Goal: Obtain resource: Download file/media

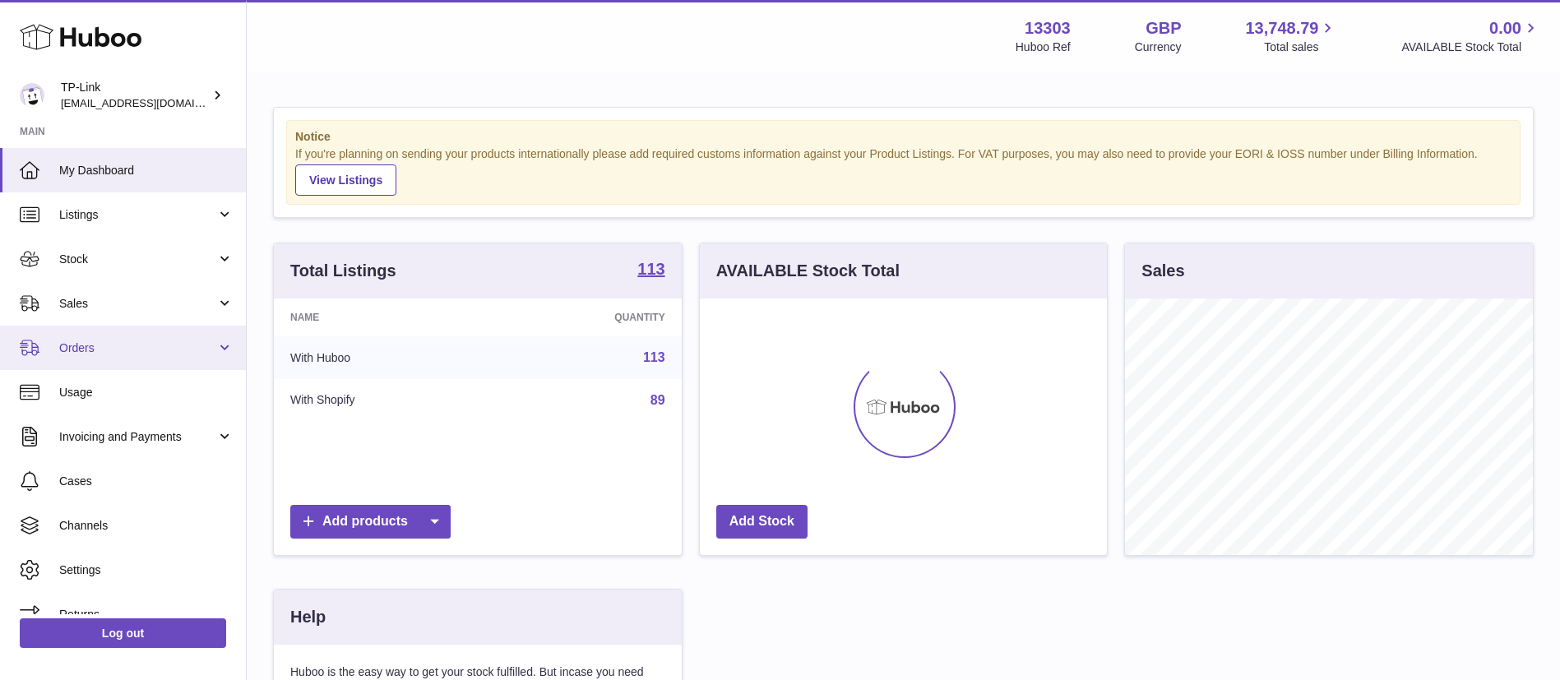
scroll to position [257, 407]
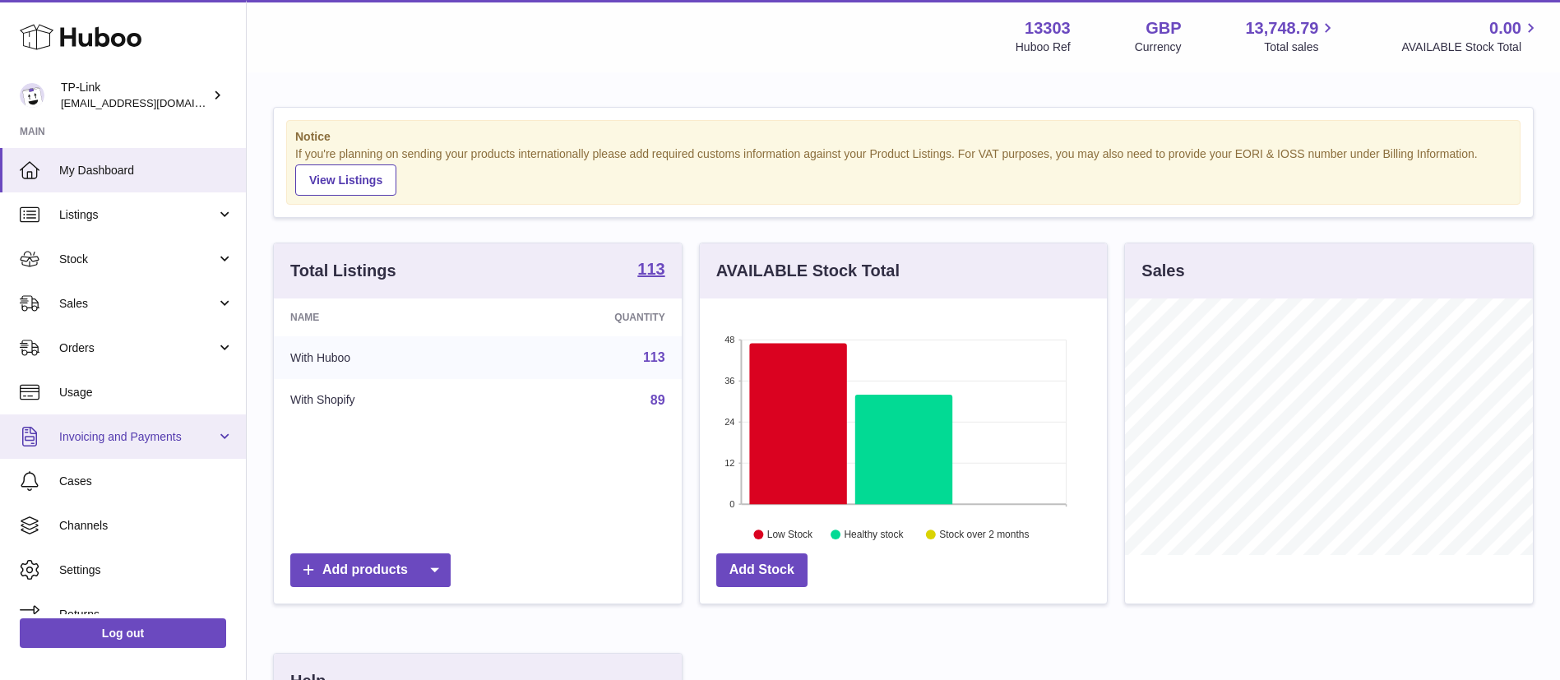
click at [179, 441] on span "Invoicing and Payments" at bounding box center [137, 437] width 157 height 16
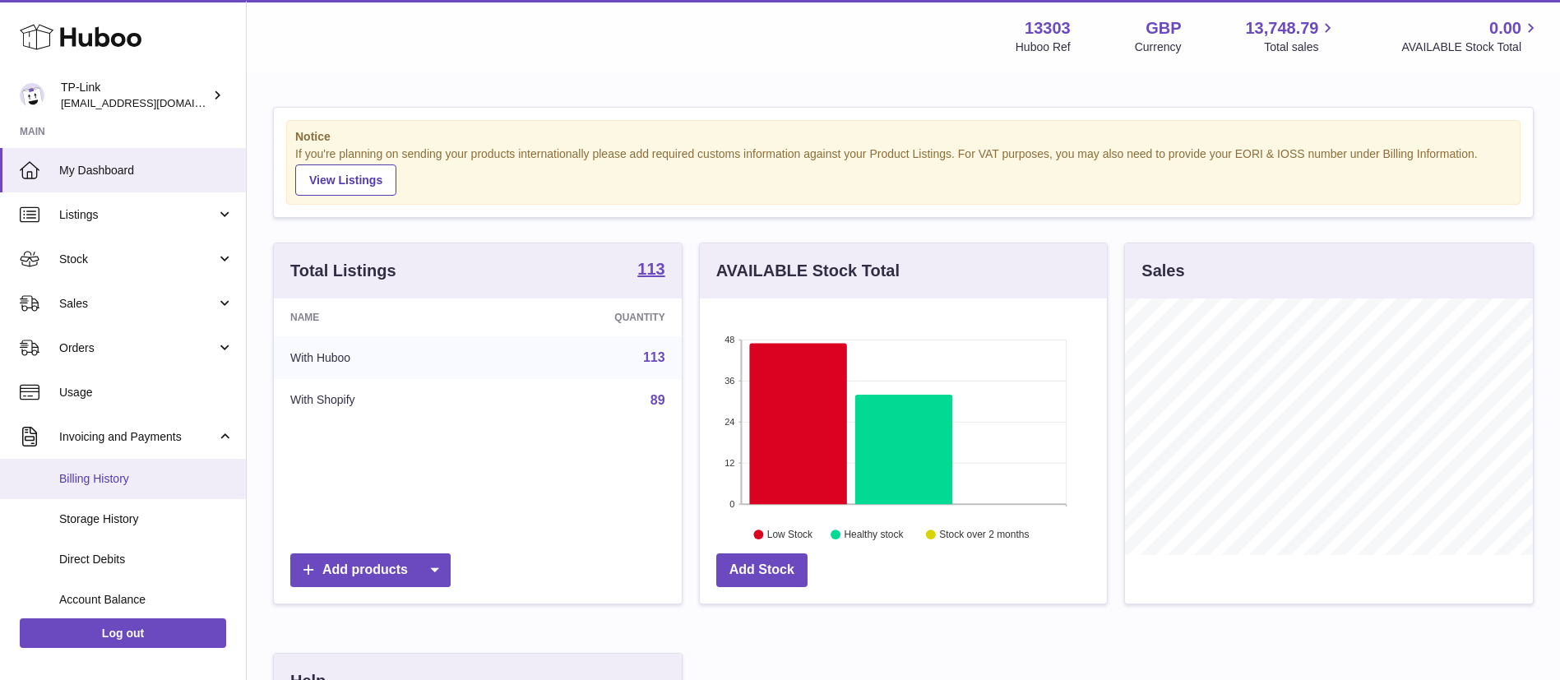
click at [155, 485] on span "Billing History" at bounding box center [146, 479] width 174 height 16
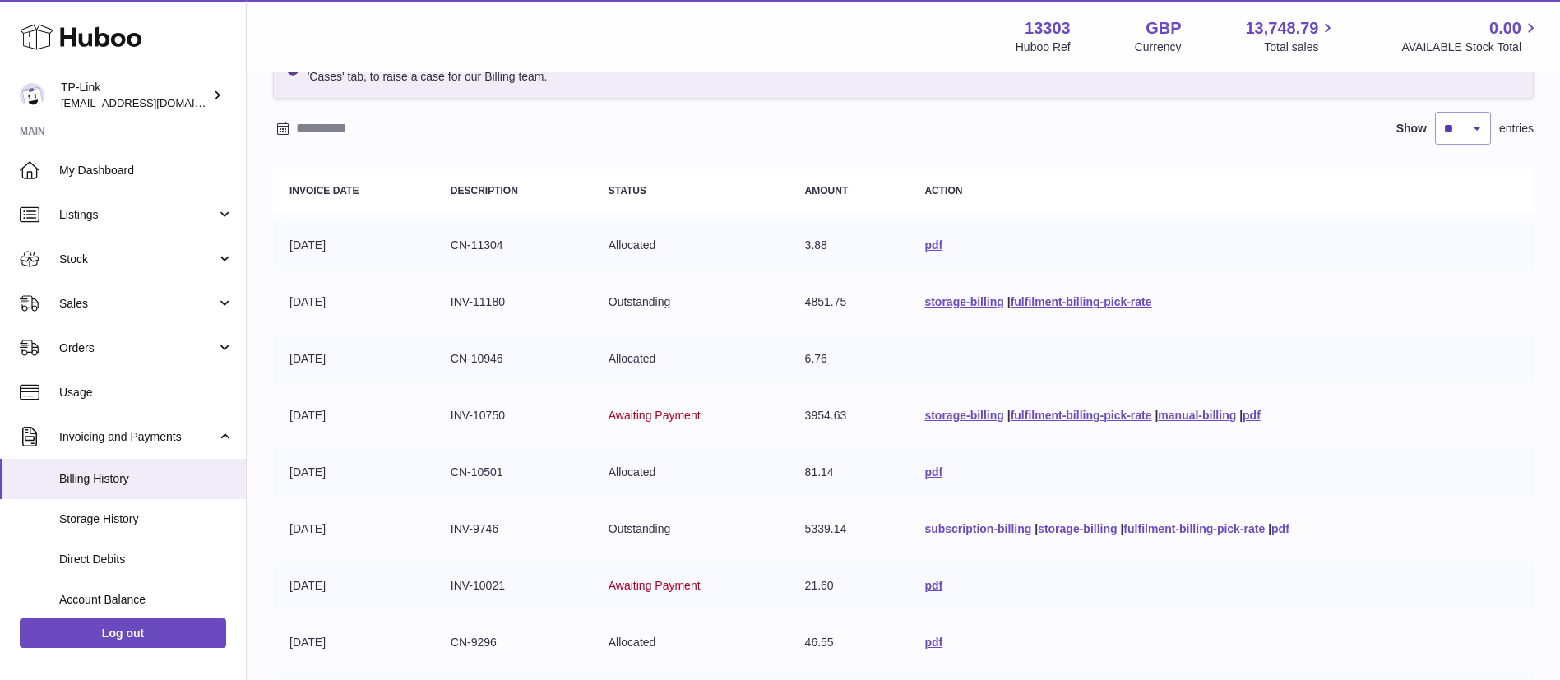
scroll to position [73, 0]
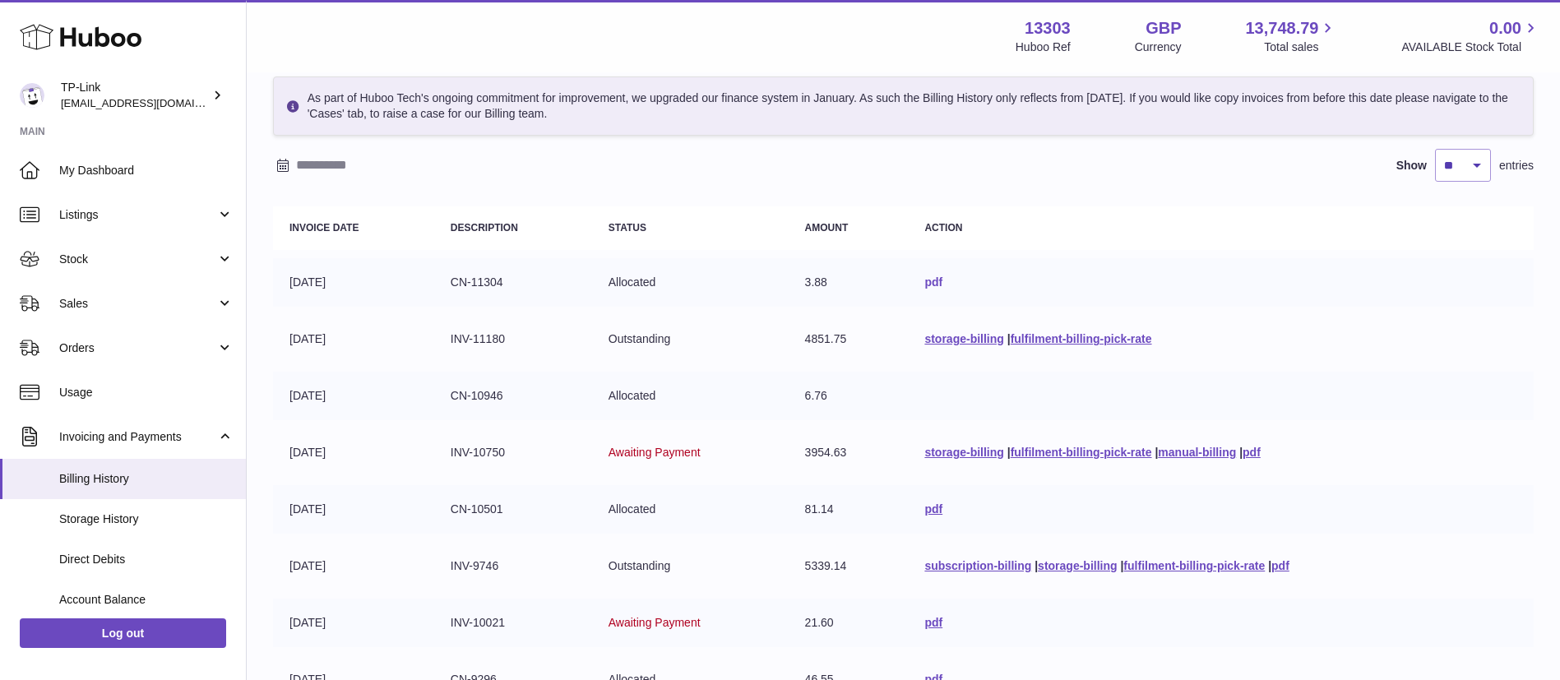
click at [924, 275] on link "pdf" at bounding box center [933, 281] width 18 height 13
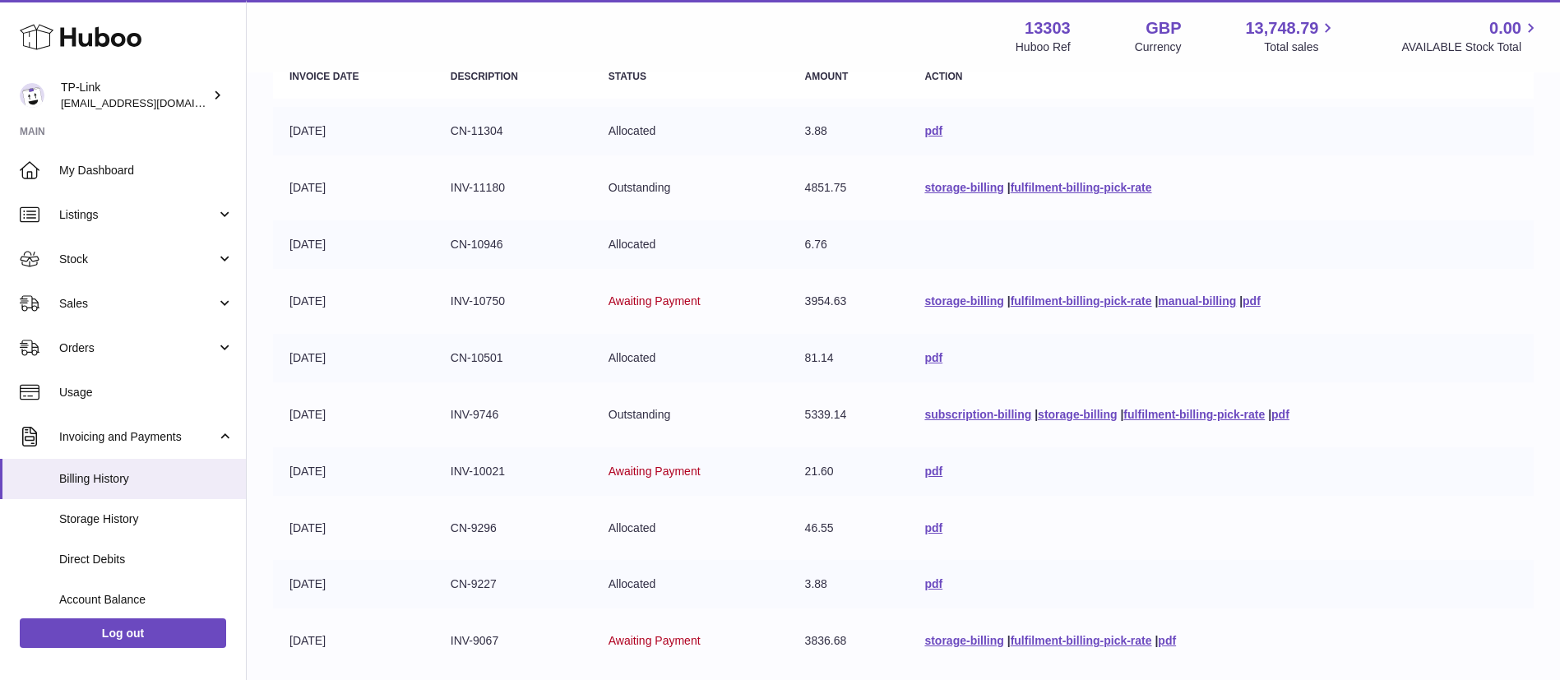
scroll to position [390, 0]
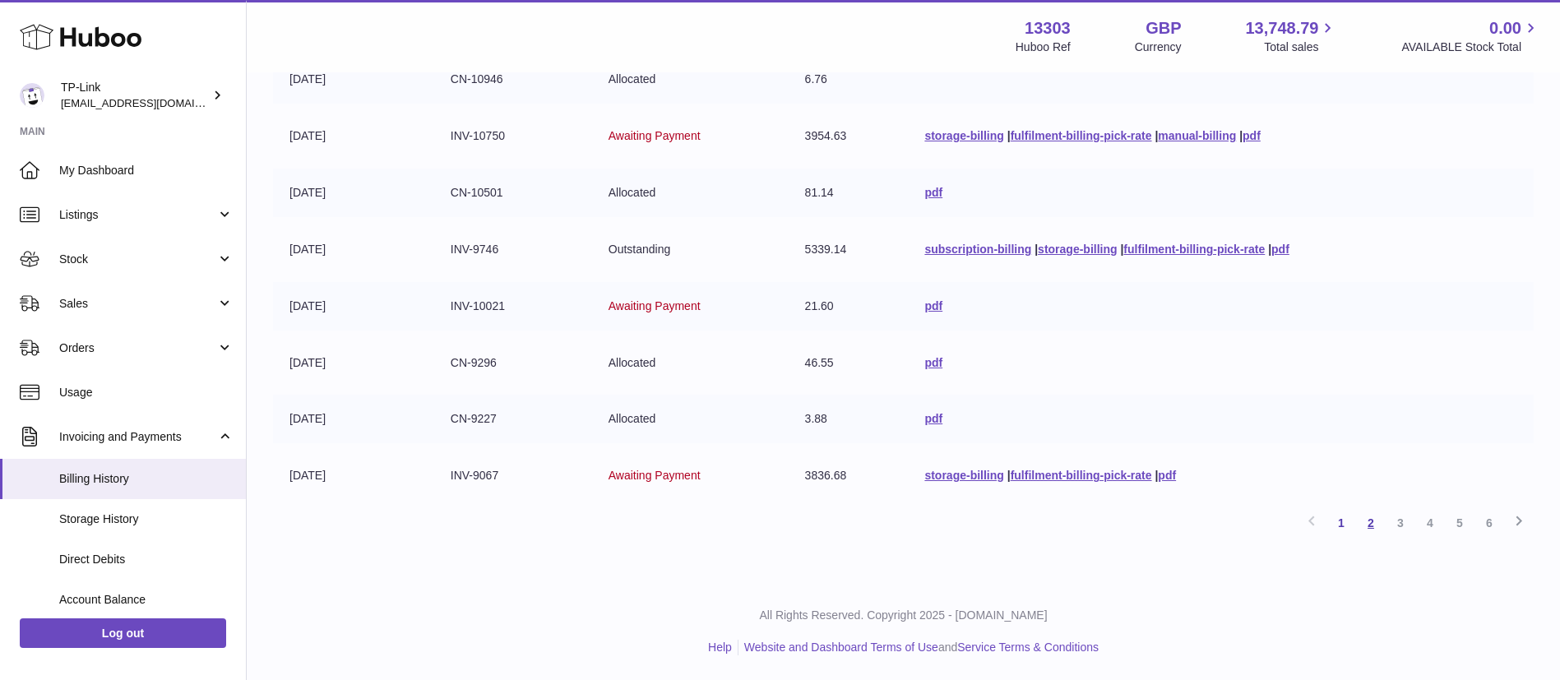
click at [1369, 522] on link "2" at bounding box center [1371, 523] width 30 height 30
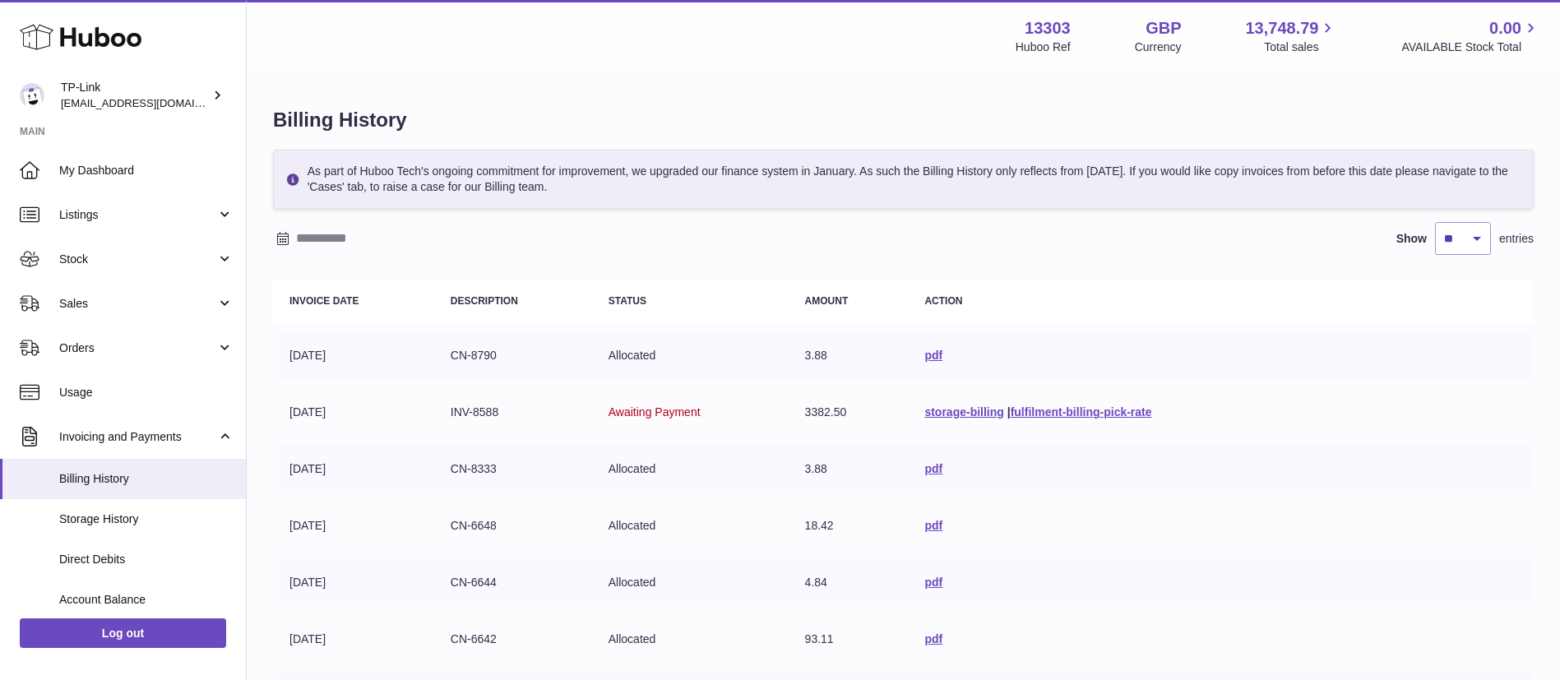
click at [340, 238] on input "text" at bounding box center [424, 238] width 257 height 26
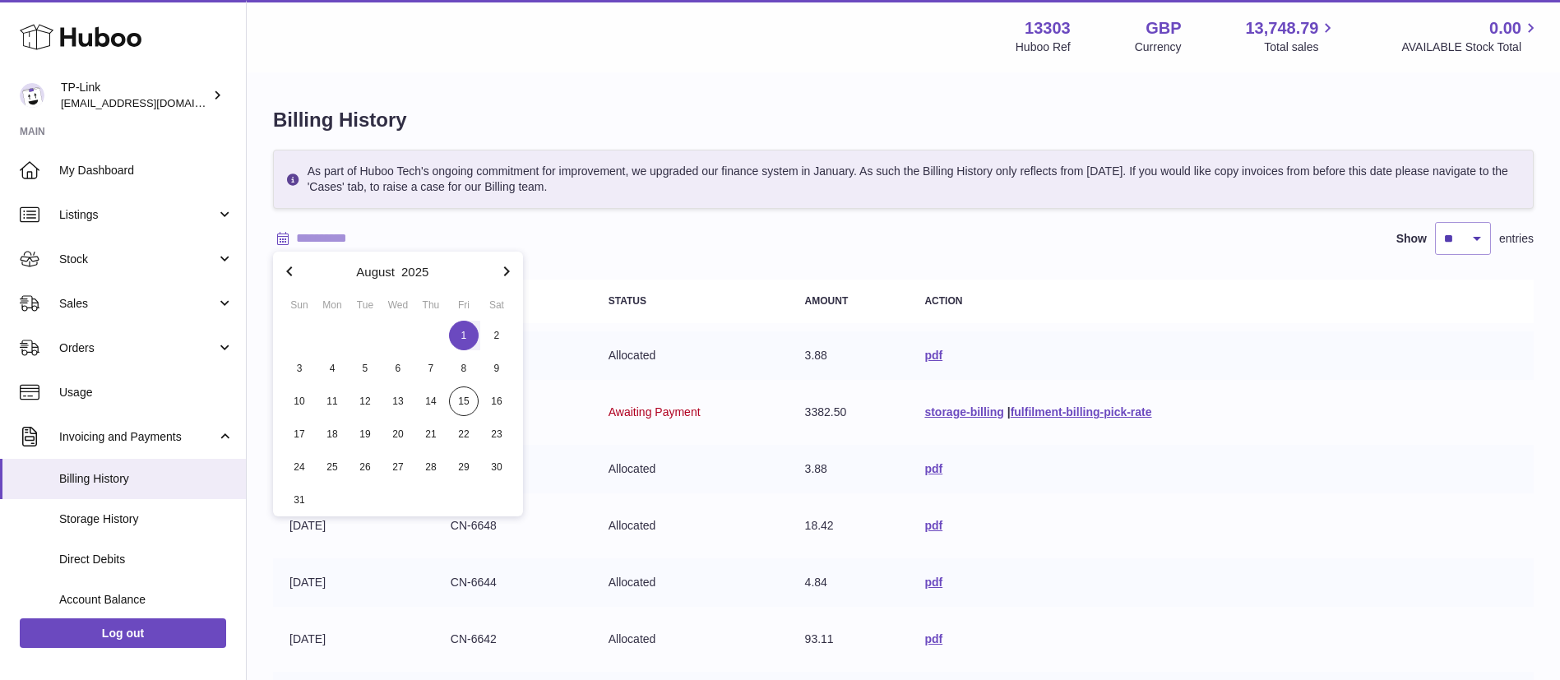
click at [465, 342] on span "1" at bounding box center [464, 336] width 30 height 30
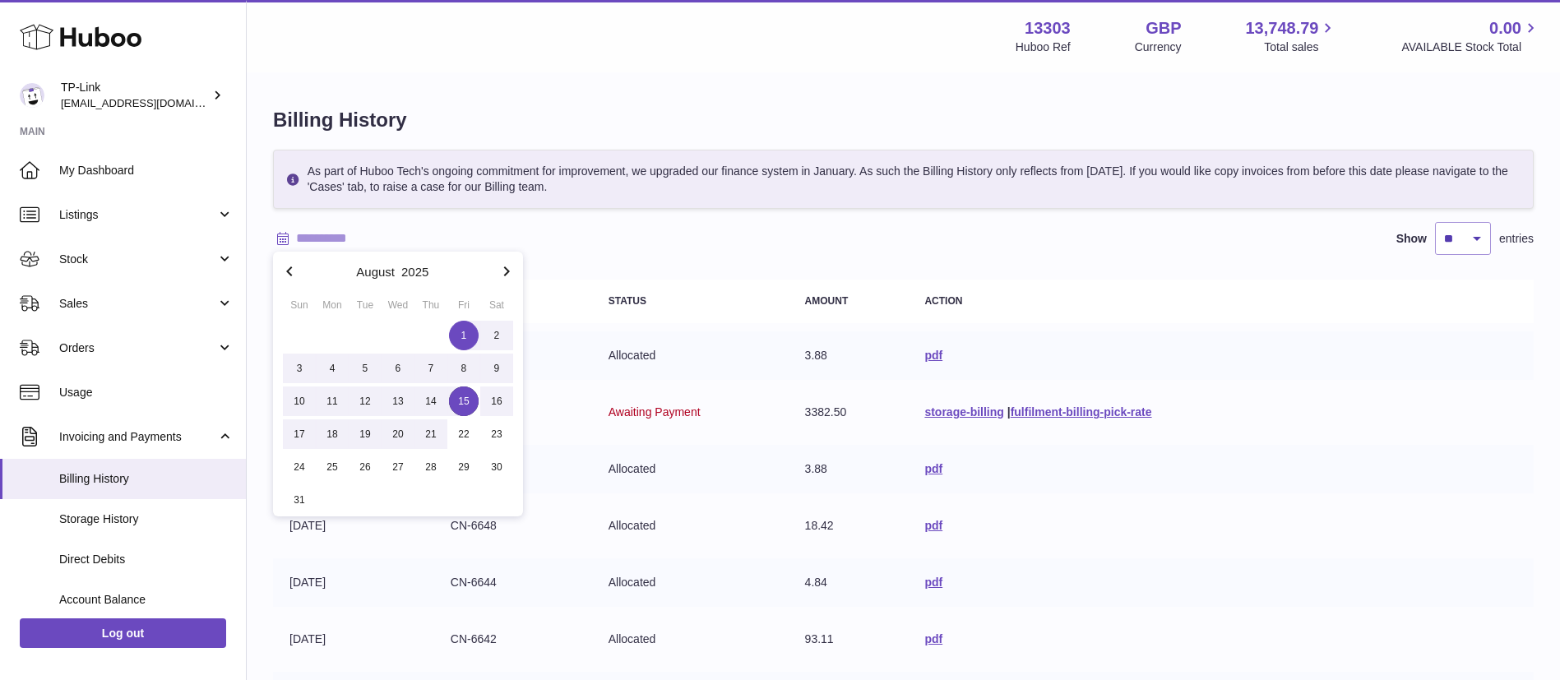
click at [471, 400] on span "15" at bounding box center [464, 401] width 30 height 30
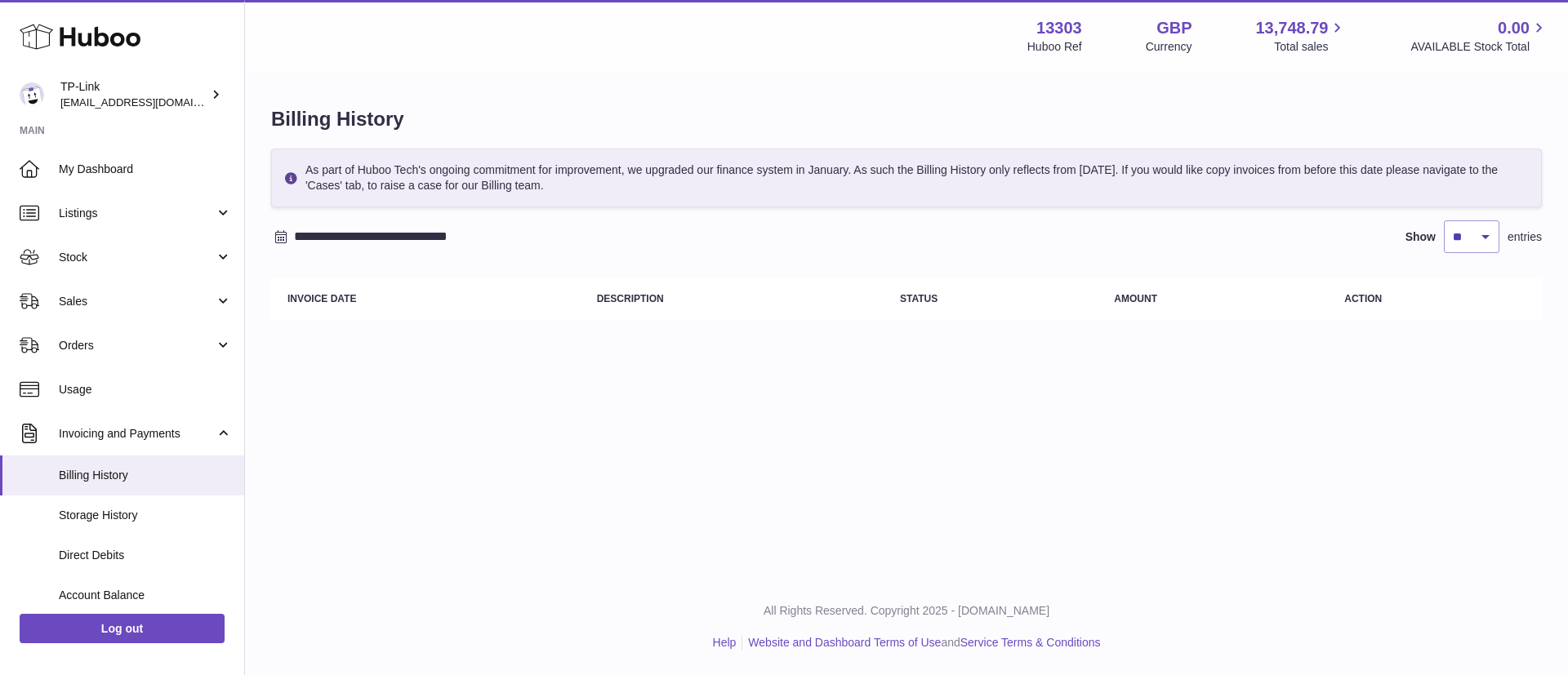
click at [418, 231] on input "**********" at bounding box center [421, 236] width 255 height 26
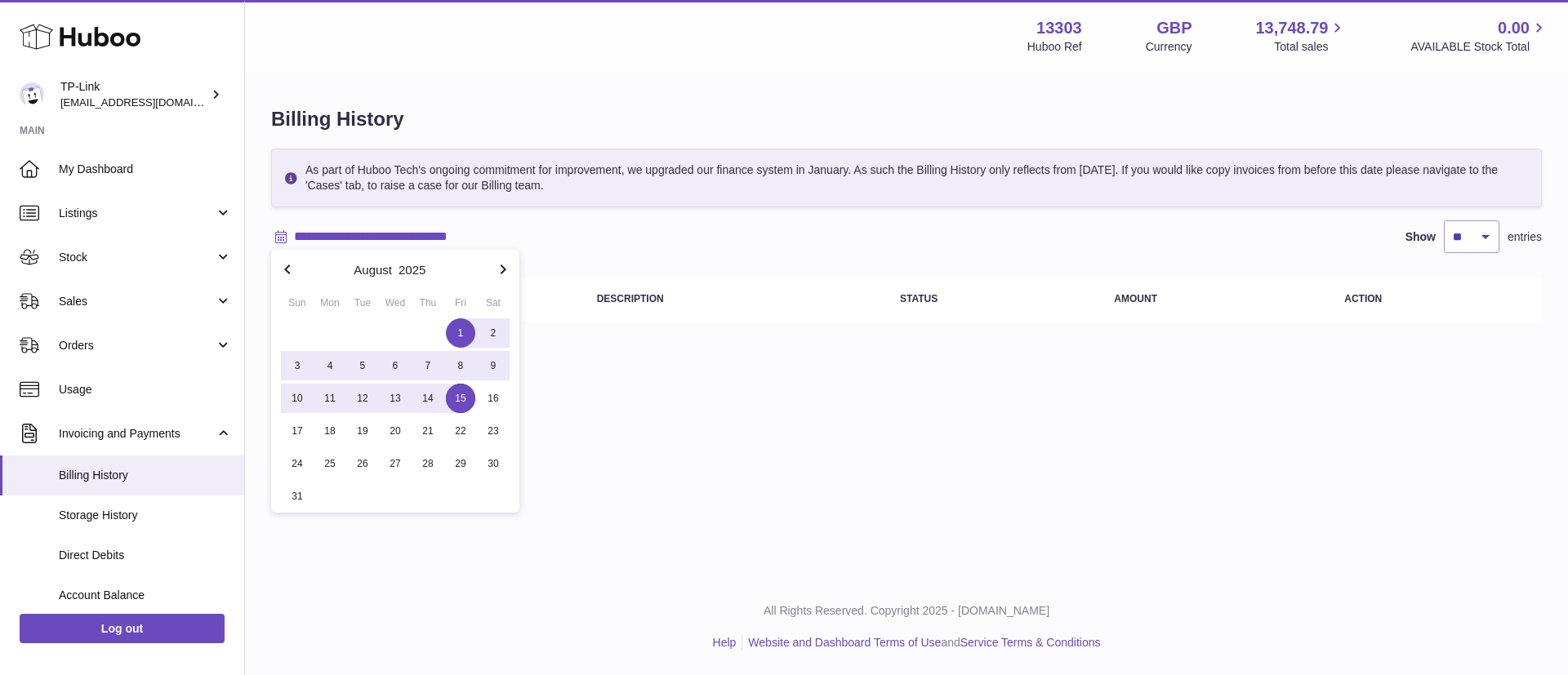
click at [294, 259] on icon "button" at bounding box center [288, 269] width 20 height 20
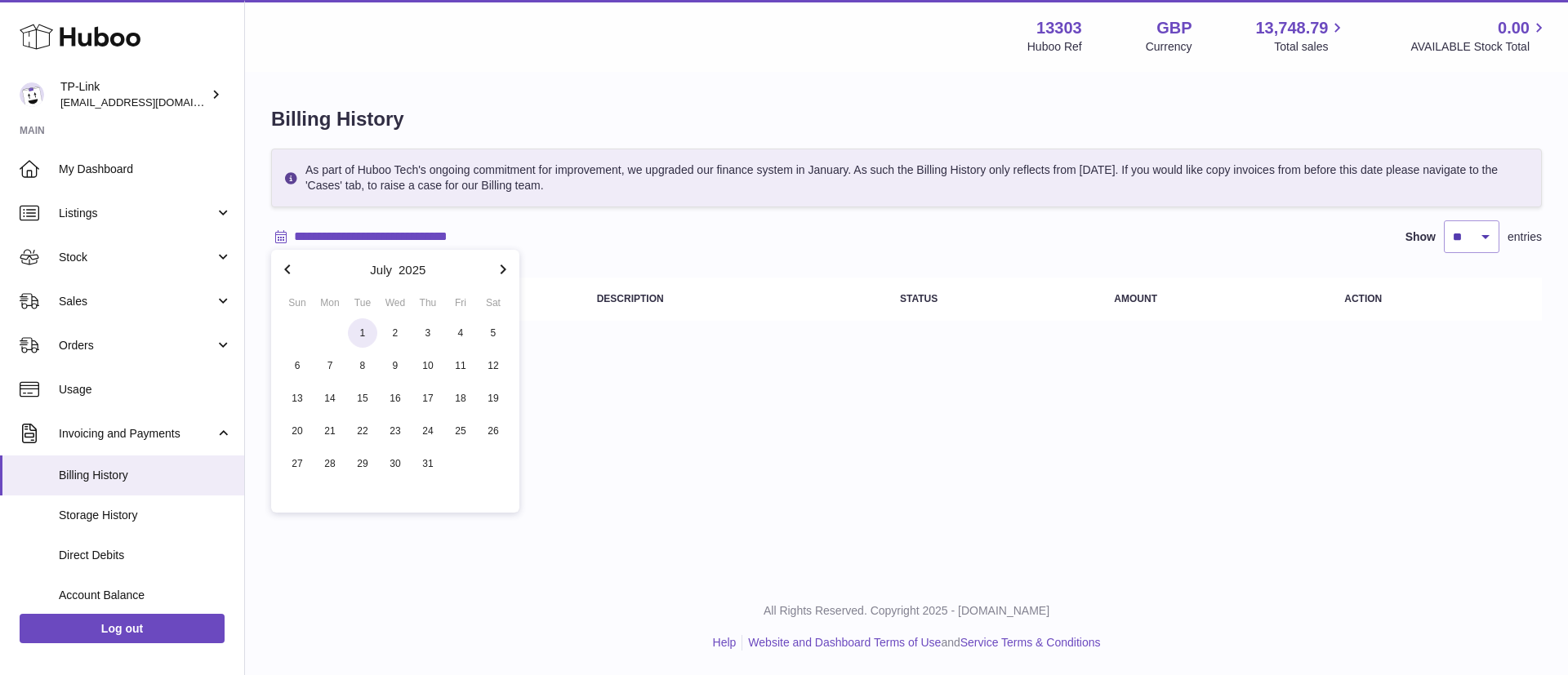
click at [356, 336] on span "1" at bounding box center [362, 334] width 30 height 30
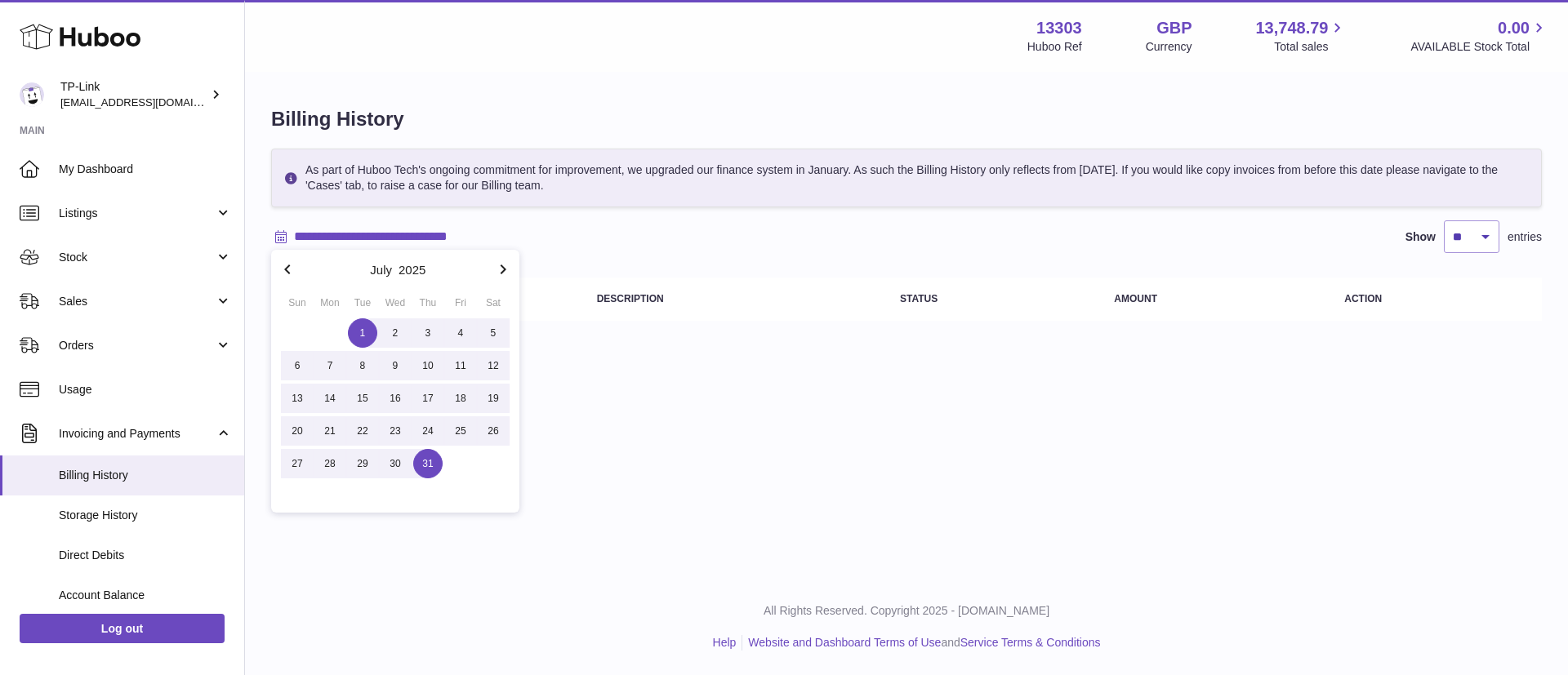
click at [426, 462] on span "31" at bounding box center [428, 464] width 30 height 30
type input "**********"
